Goal: Information Seeking & Learning: Compare options

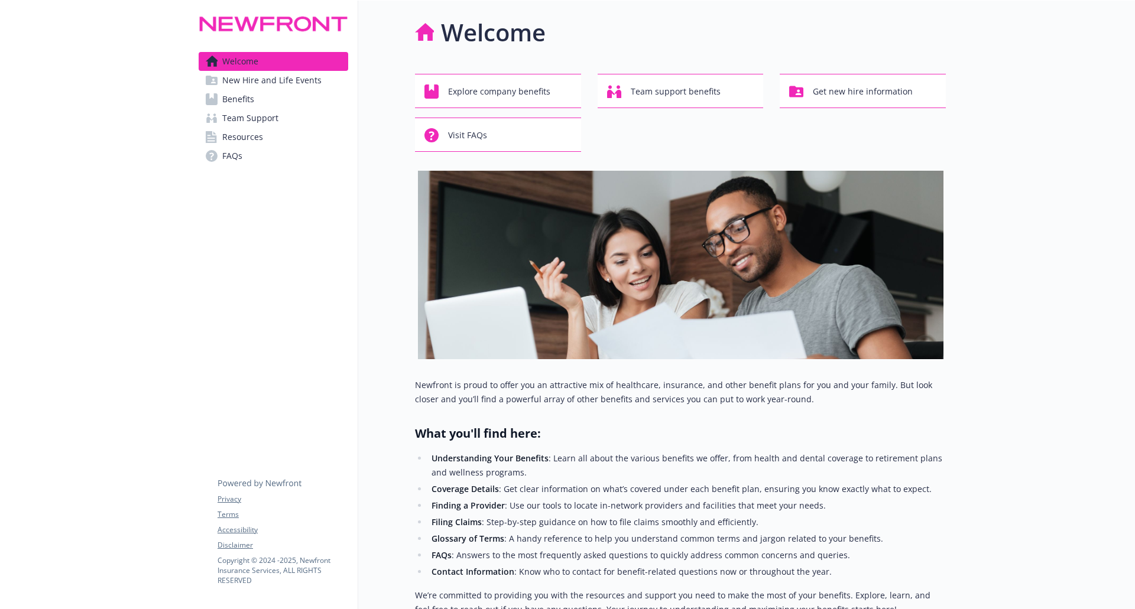
click at [256, 100] on link "Benefits" at bounding box center [274, 99] width 150 height 19
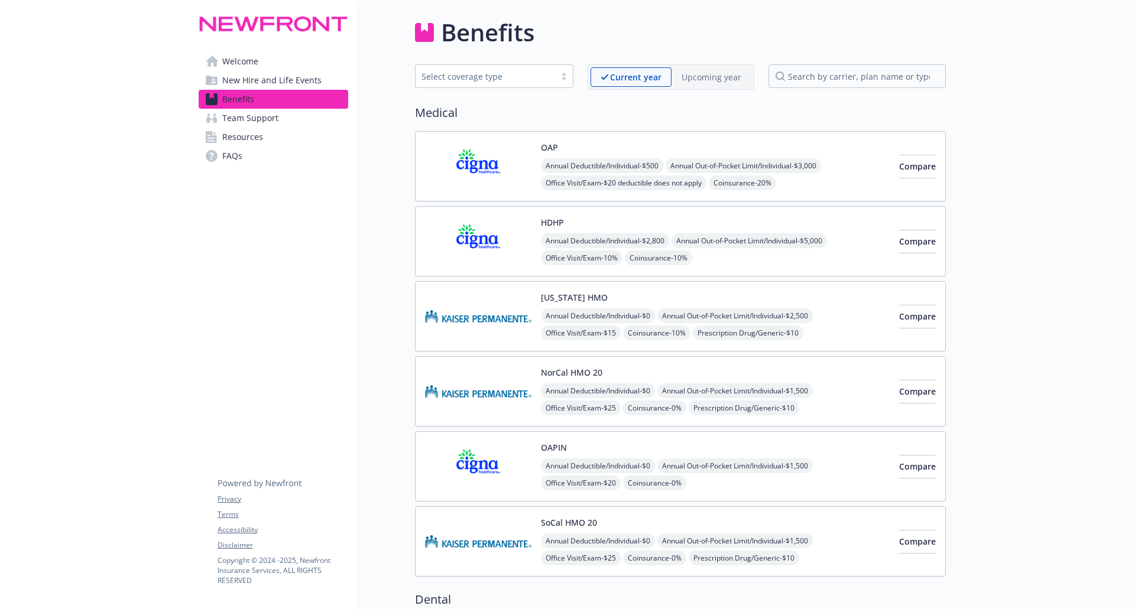
click at [672, 225] on div "HDHP Annual Deductible/Individual - $2,800 Annual Out-of-Pocket Limit/Individua…" at bounding box center [715, 241] width 349 height 50
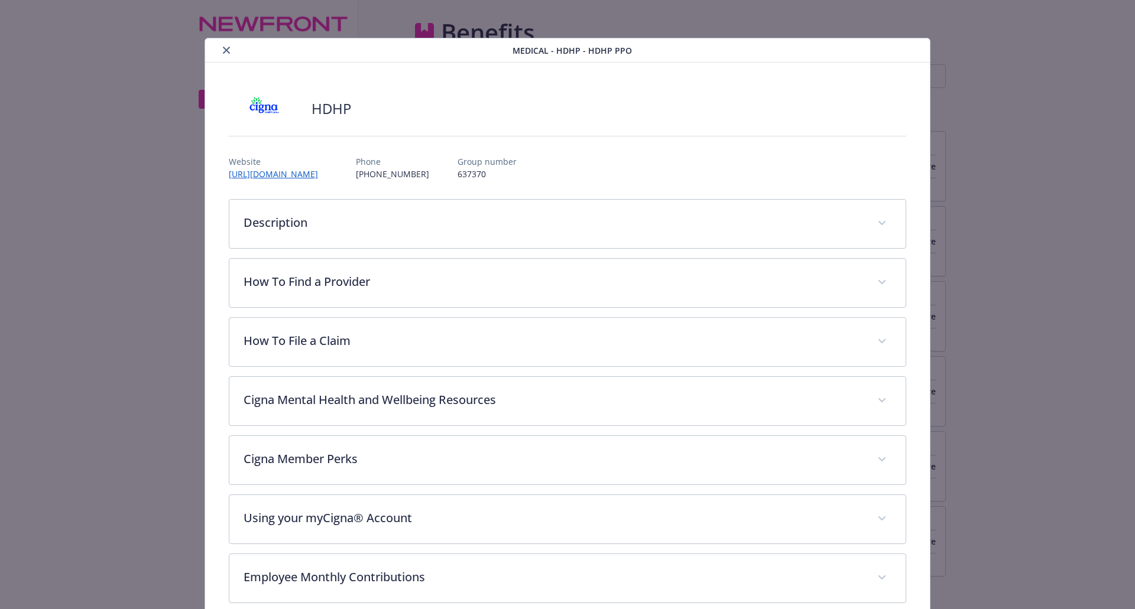
scroll to position [35, 0]
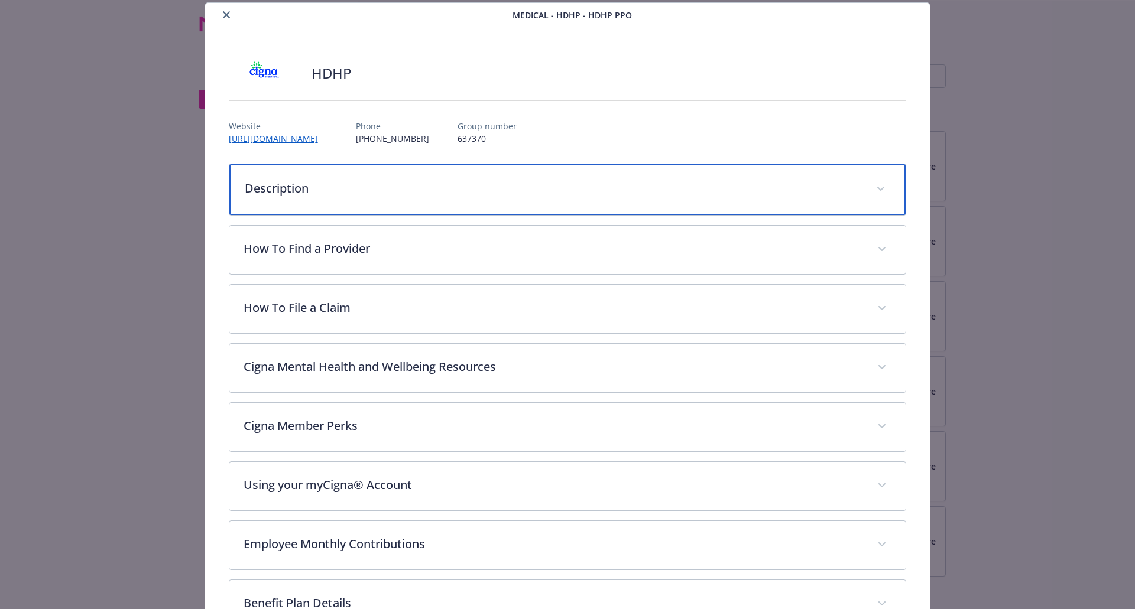
click at [484, 184] on p "Description" at bounding box center [554, 189] width 618 height 18
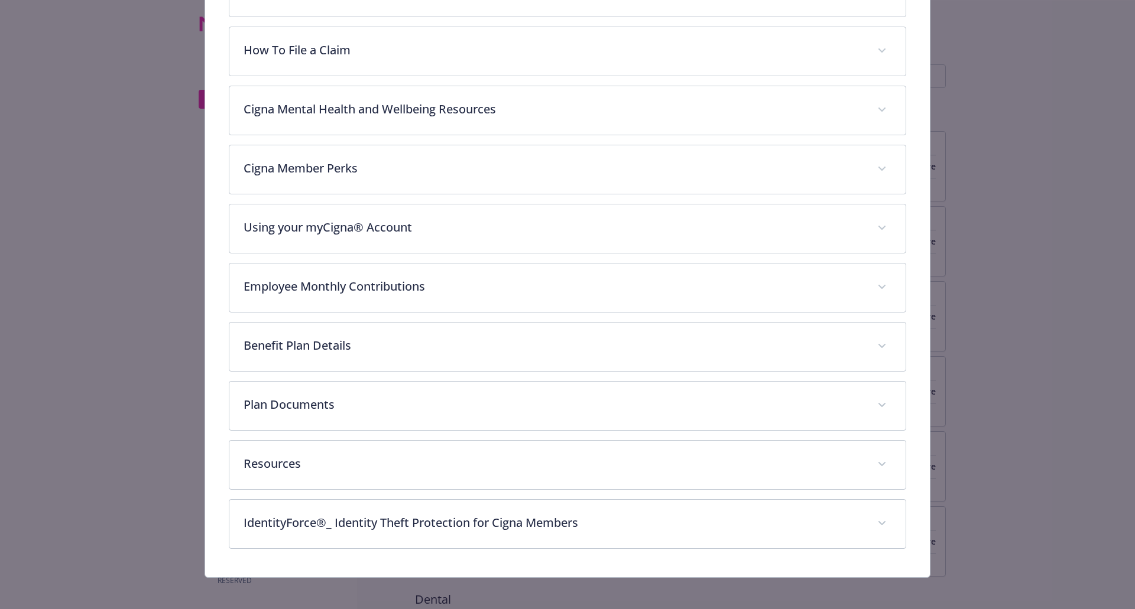
scroll to position [522, 0]
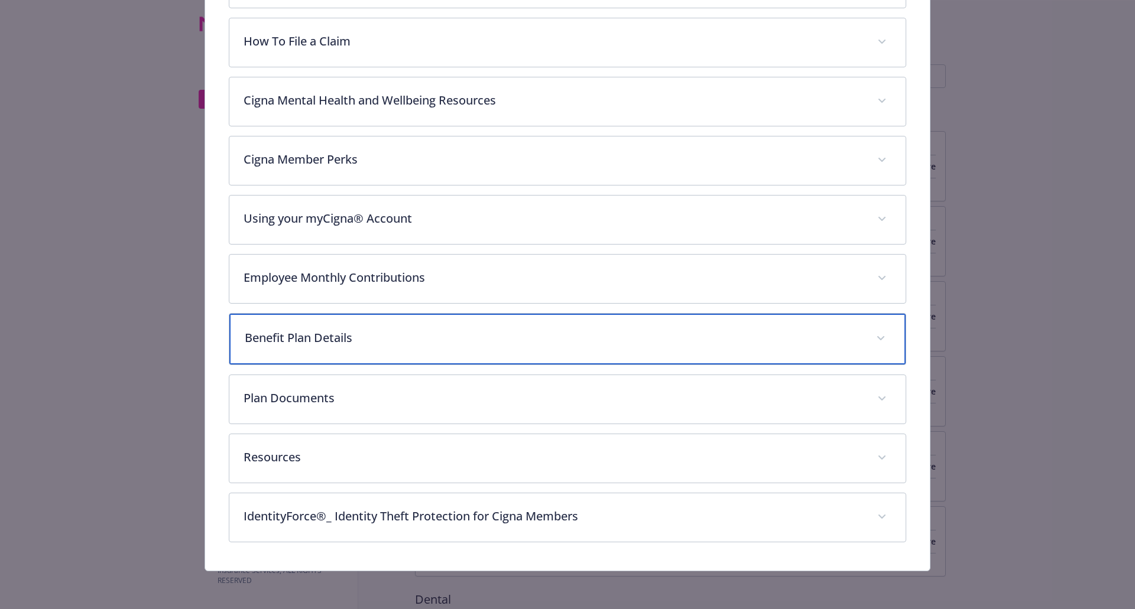
click at [400, 356] on div "Benefit Plan Details" at bounding box center [567, 339] width 677 height 51
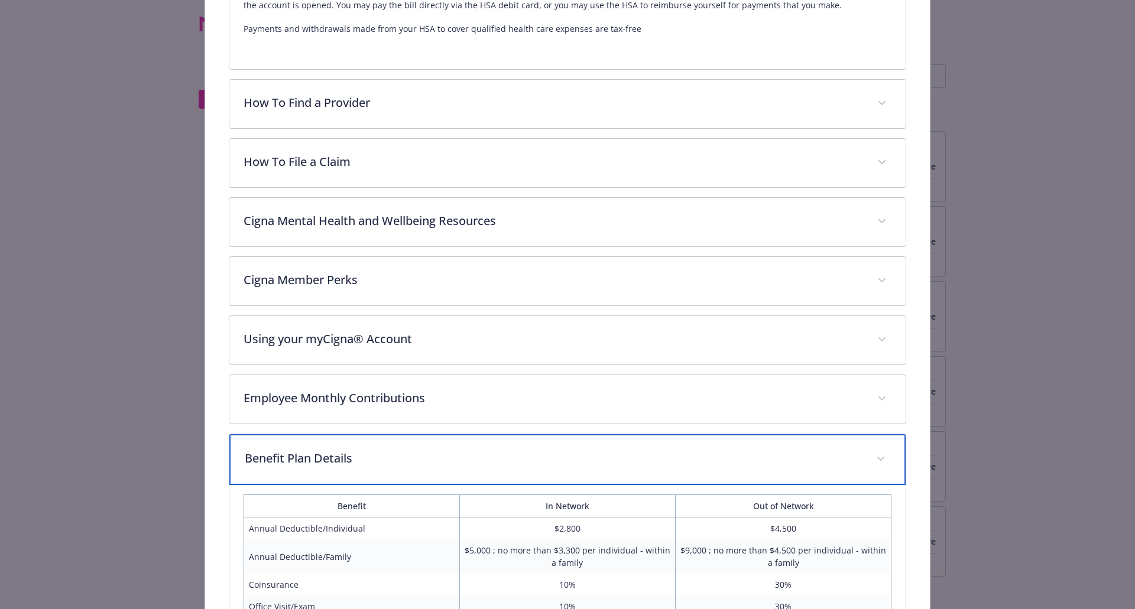
scroll to position [0, 0]
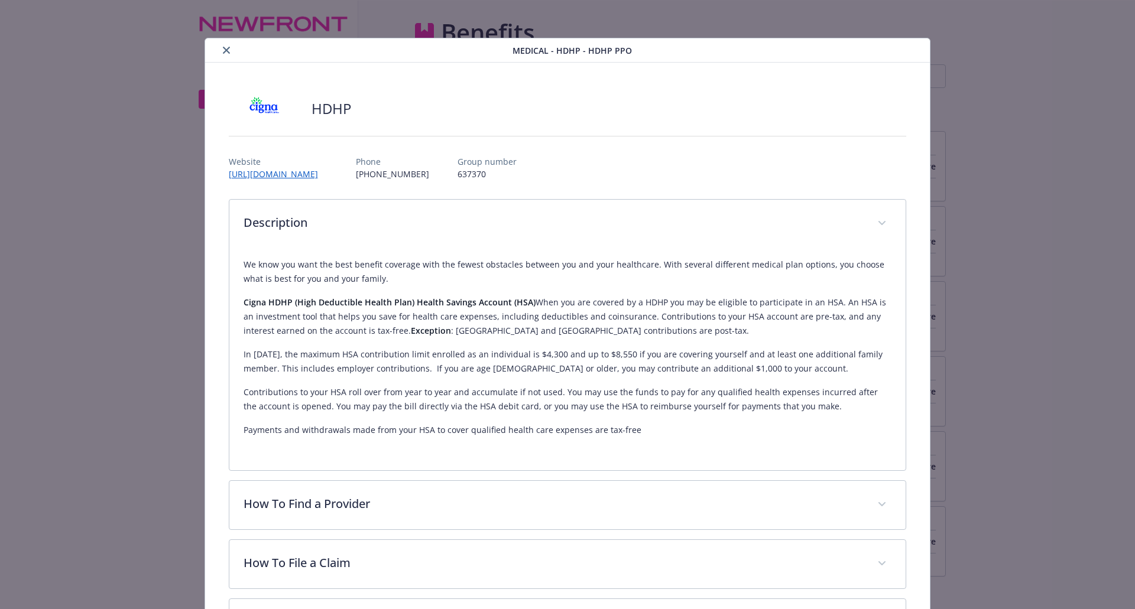
click at [226, 49] on icon "close" at bounding box center [226, 50] width 7 height 7
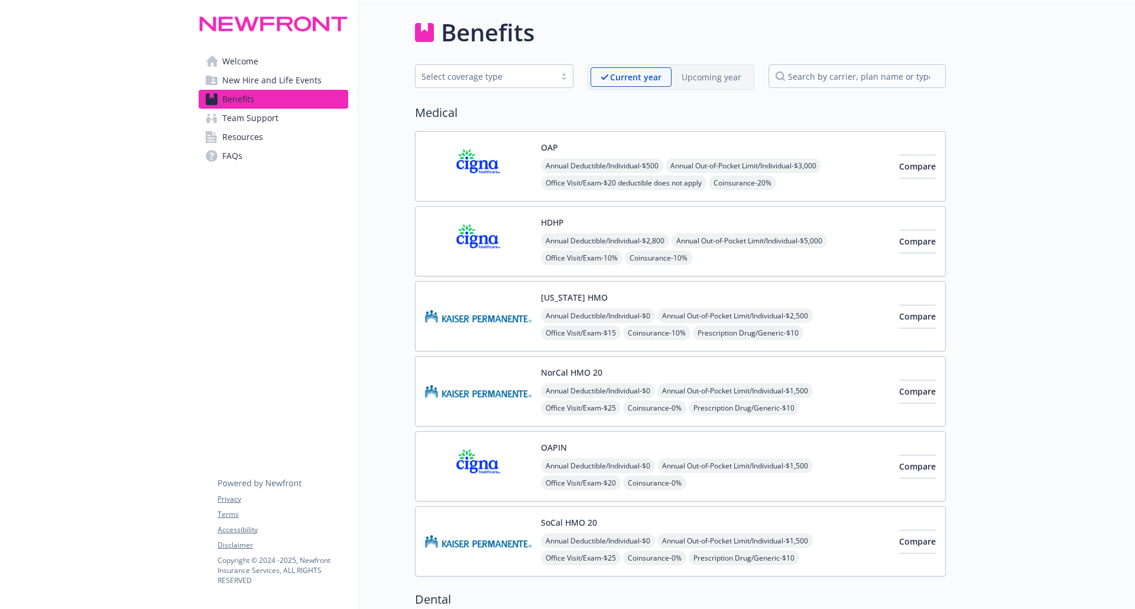
click at [601, 145] on div "OAP Annual Deductible/Individual - $500 Annual Out-of-Pocket Limit/Individual -…" at bounding box center [715, 166] width 349 height 50
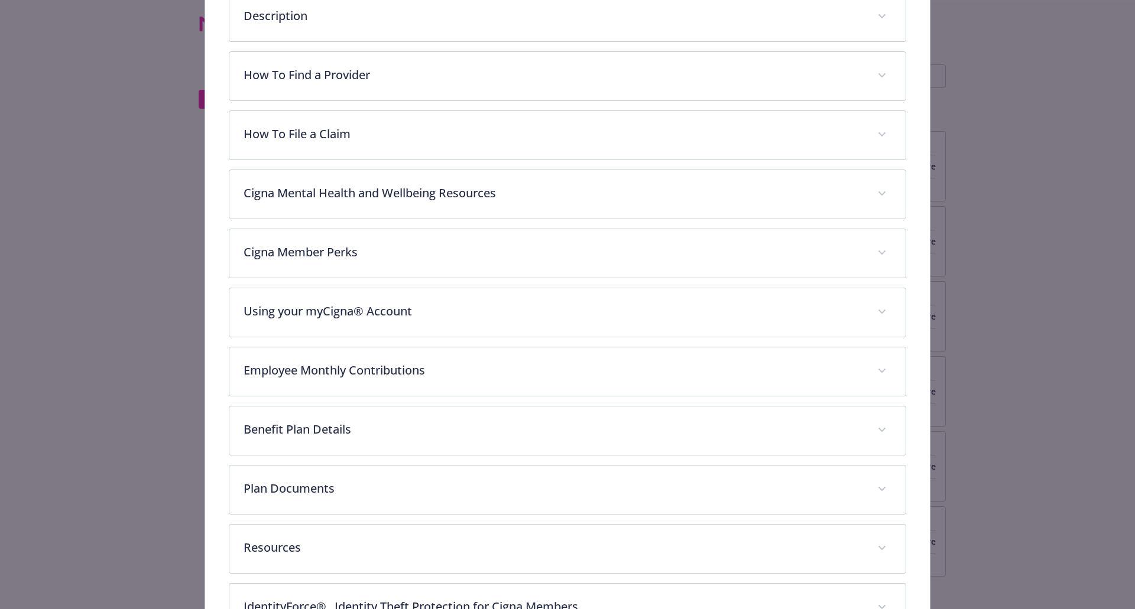
scroll to position [213, 0]
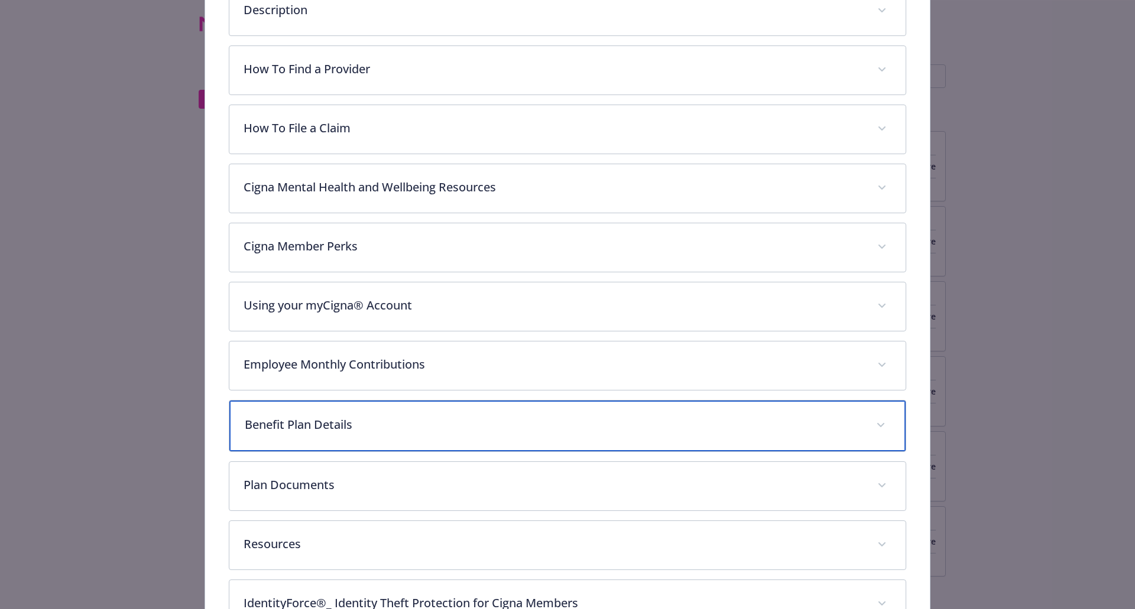
click at [323, 431] on p "Benefit Plan Details" at bounding box center [554, 425] width 618 height 18
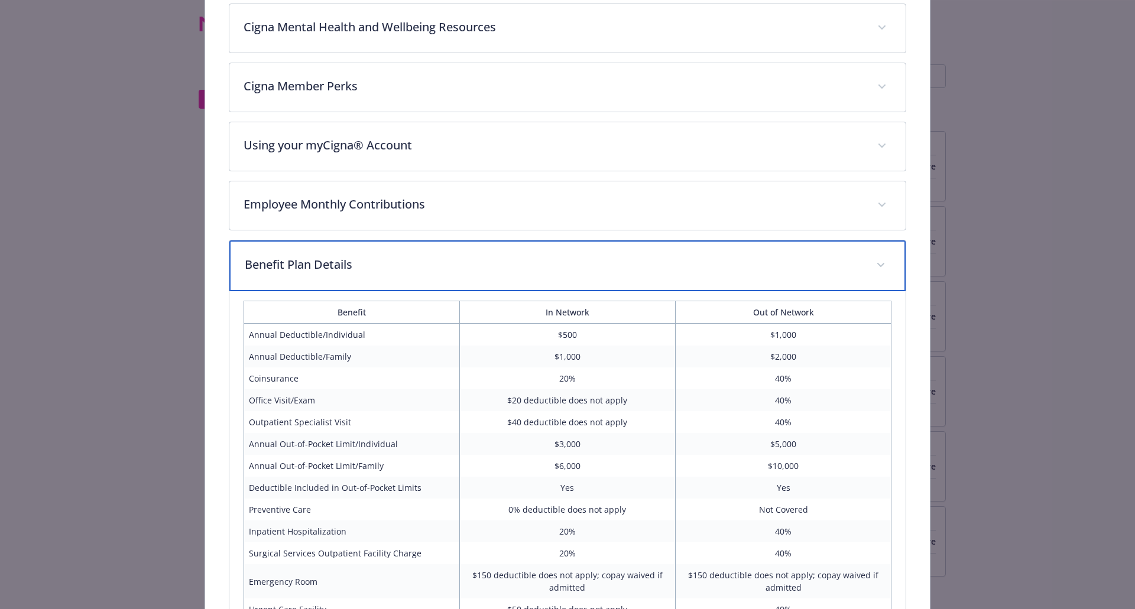
scroll to position [331, 0]
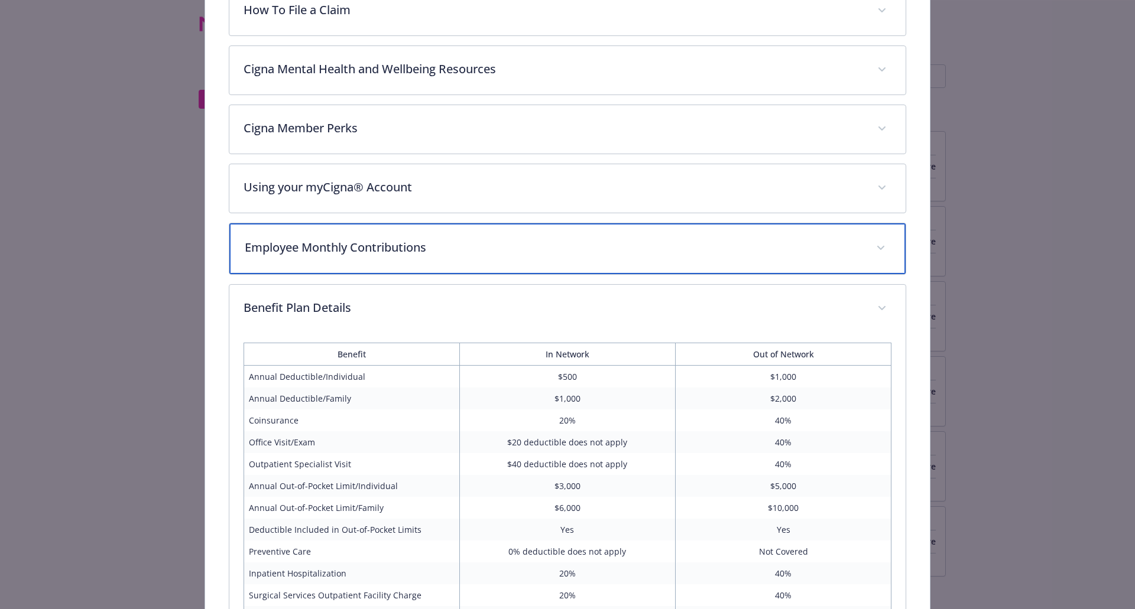
click at [488, 258] on div "Employee Monthly Contributions" at bounding box center [567, 248] width 677 height 51
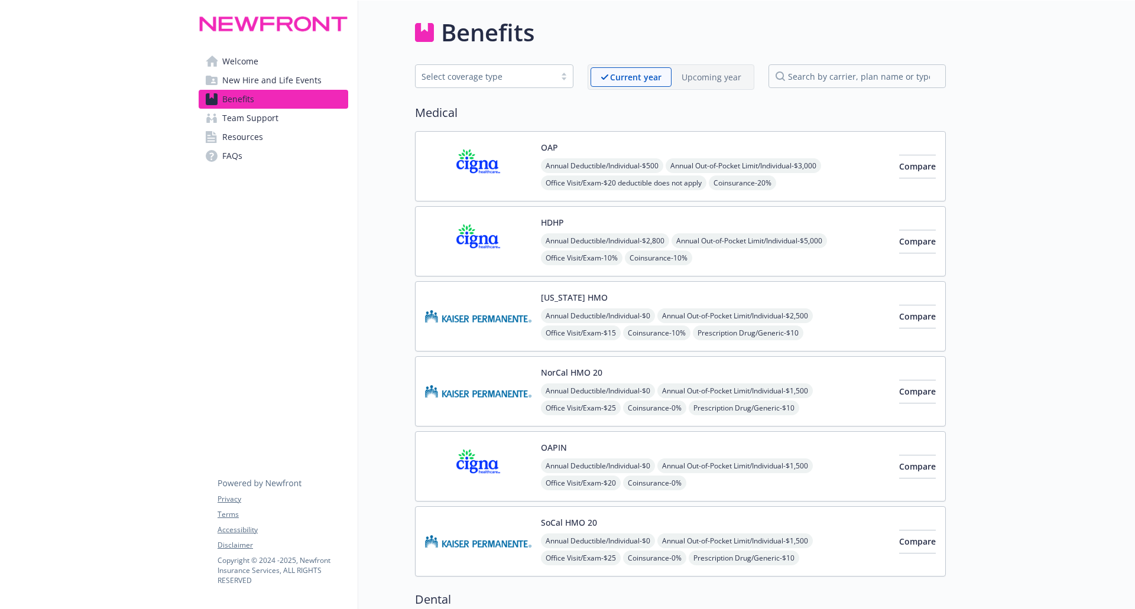
click at [575, 219] on div "HDHP Annual Deductible/Individual - $2,800 Annual Out-of-Pocket Limit/Individua…" at bounding box center [715, 241] width 349 height 50
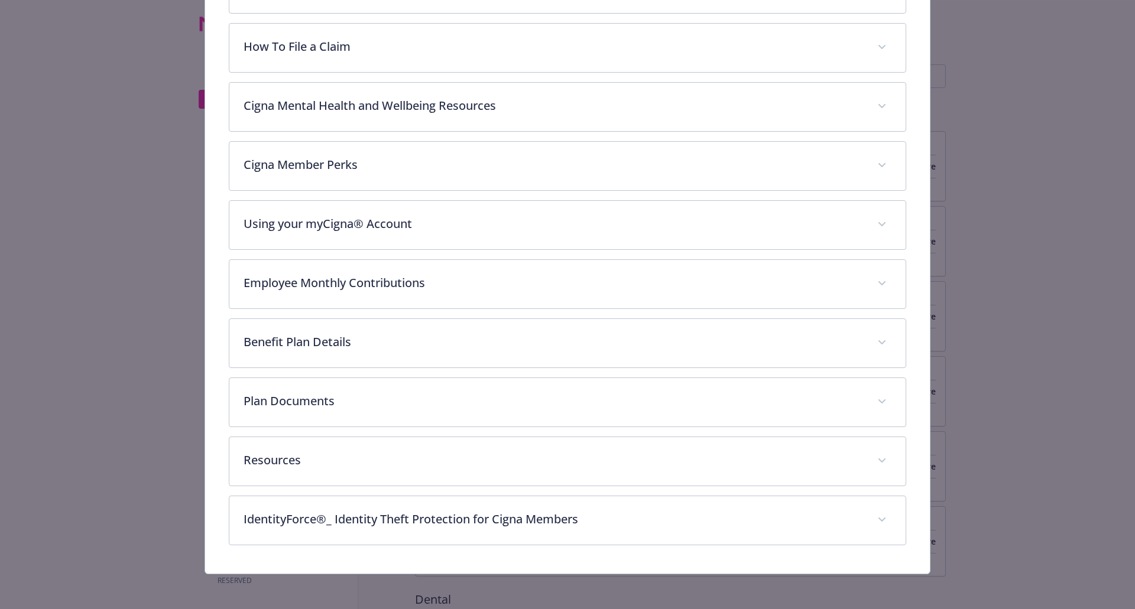
scroll to position [297, 0]
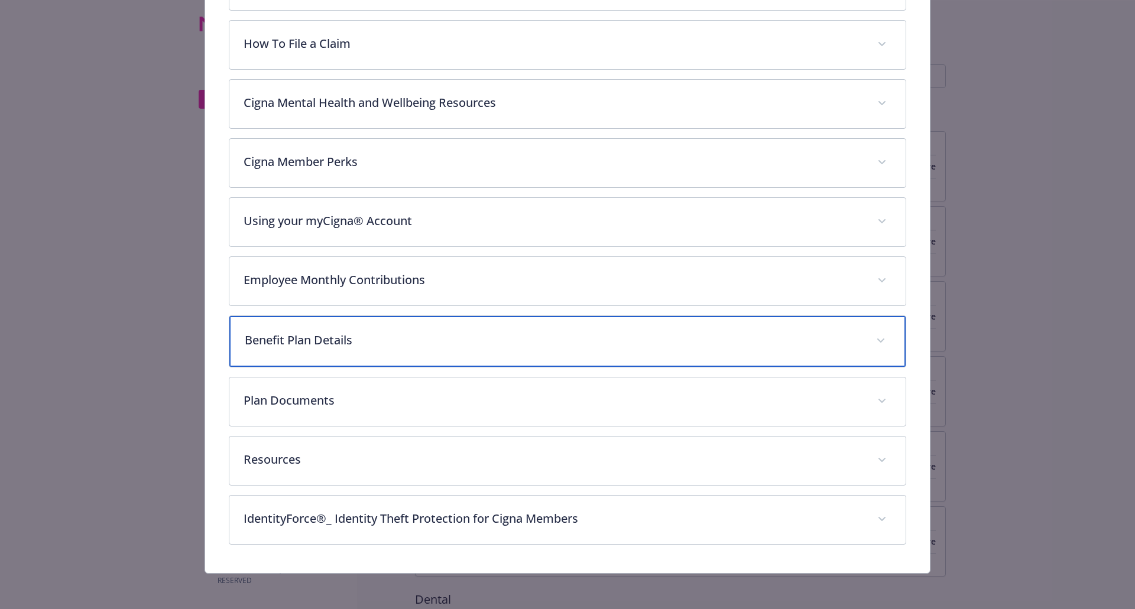
click at [411, 343] on p "Benefit Plan Details" at bounding box center [554, 341] width 618 height 18
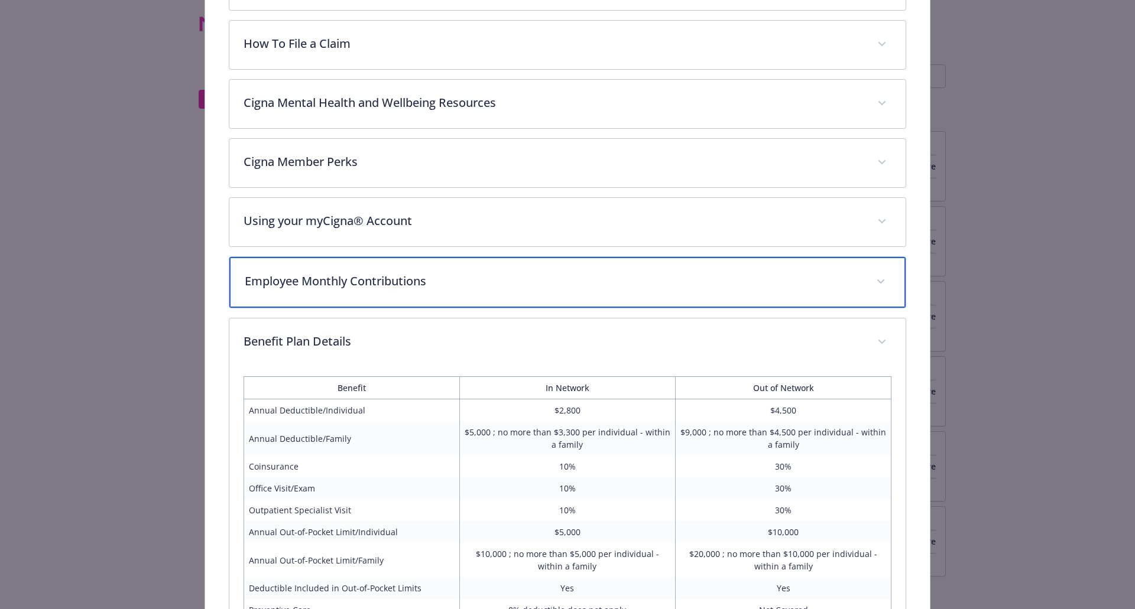
click at [417, 294] on div "Employee Monthly Contributions" at bounding box center [567, 282] width 677 height 51
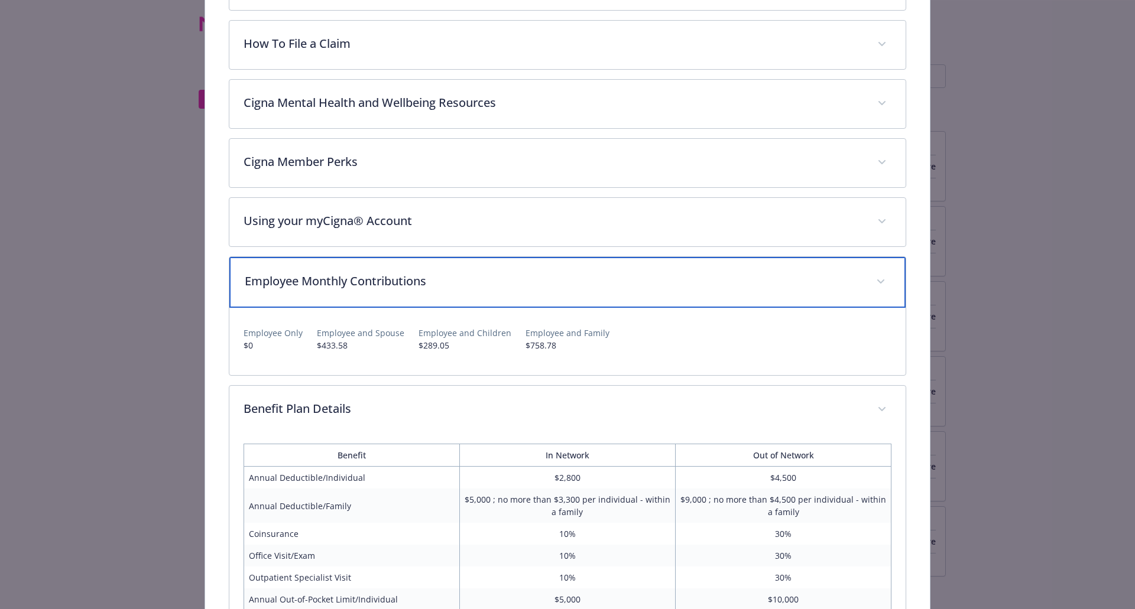
scroll to position [356, 0]
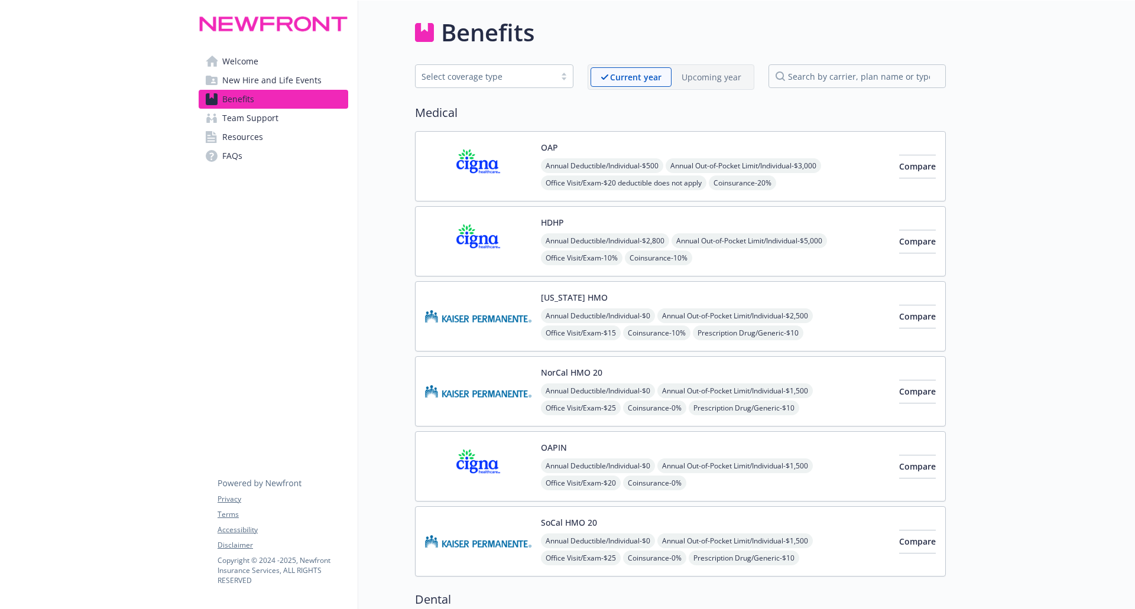
click at [642, 148] on div "OAP Annual Deductible/Individual - $500 Annual Out-of-Pocket Limit/Individual -…" at bounding box center [715, 166] width 349 height 50
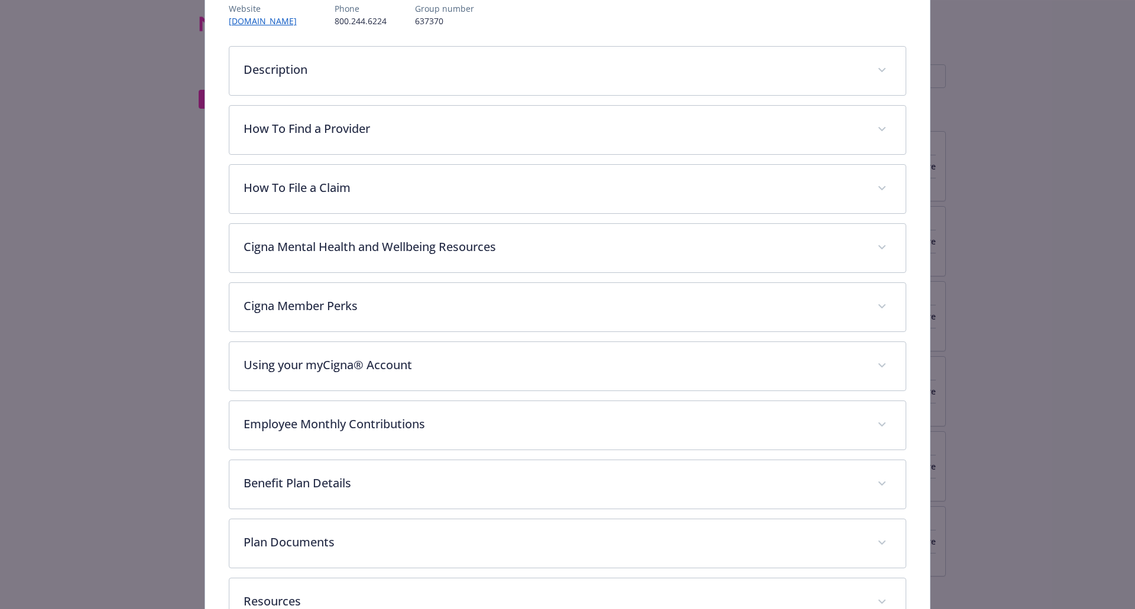
scroll to position [154, 0]
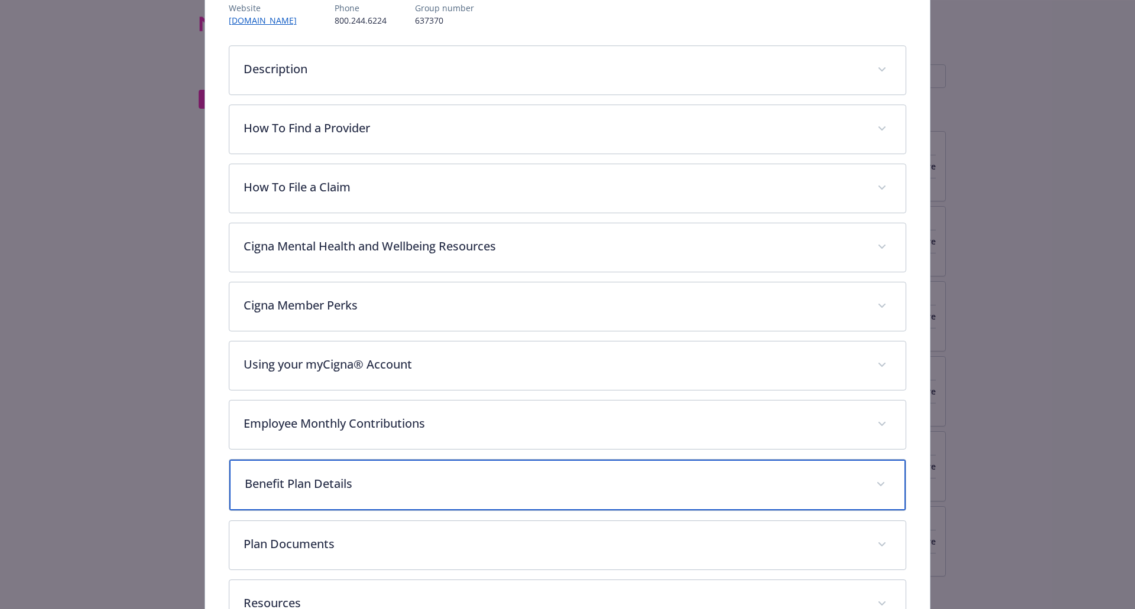
click at [372, 486] on p "Benefit Plan Details" at bounding box center [554, 484] width 618 height 18
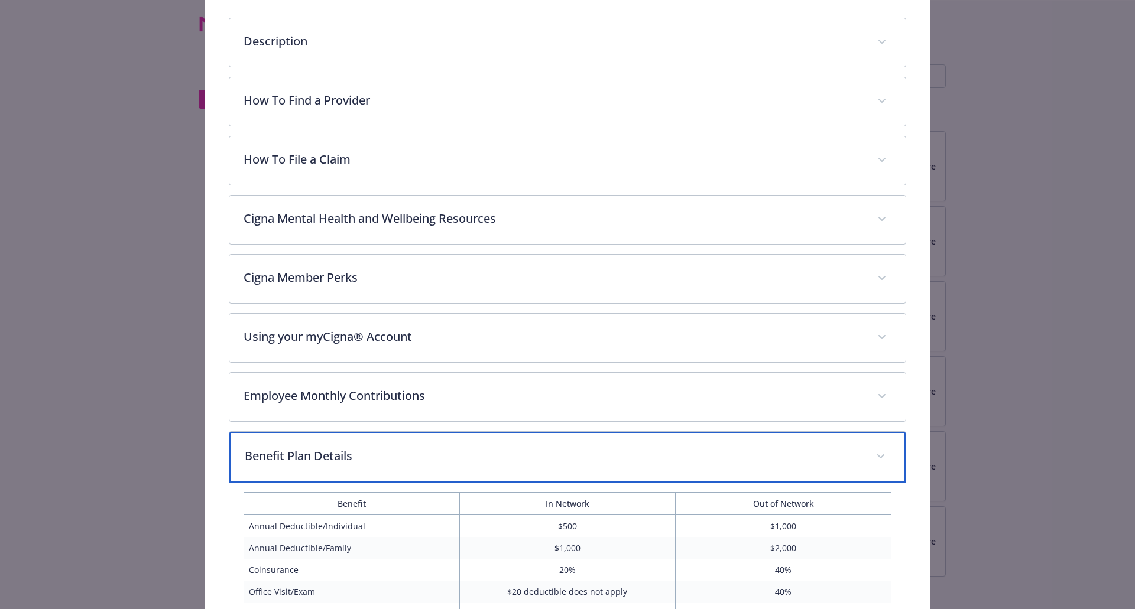
scroll to position [35, 0]
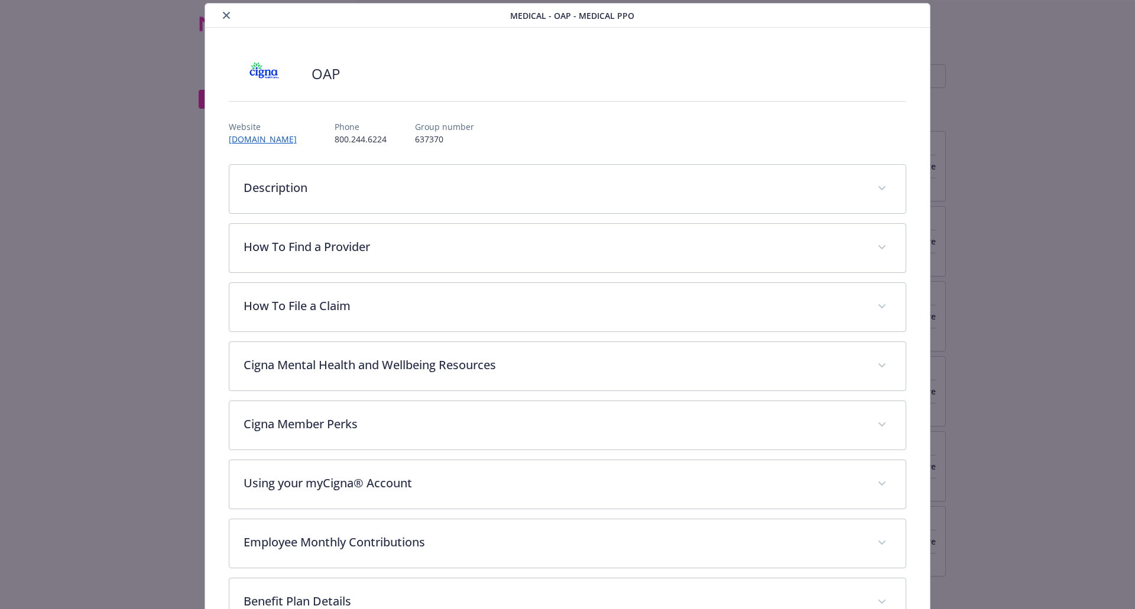
click at [227, 17] on icon "close" at bounding box center [226, 15] width 7 height 7
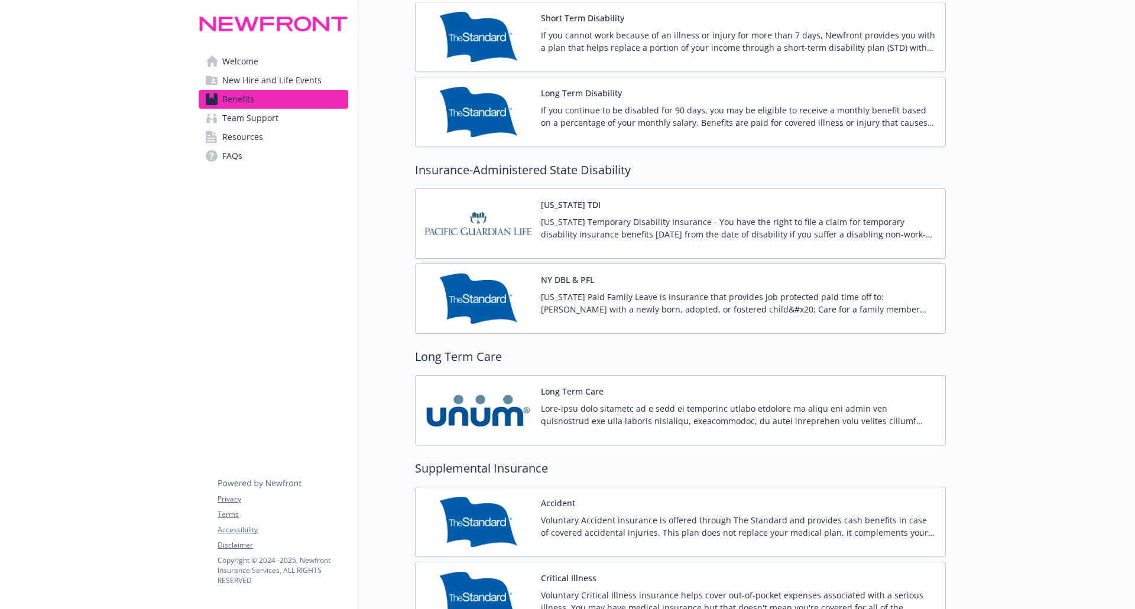
scroll to position [1123, 0]
